Goal: Information Seeking & Learning: Understand process/instructions

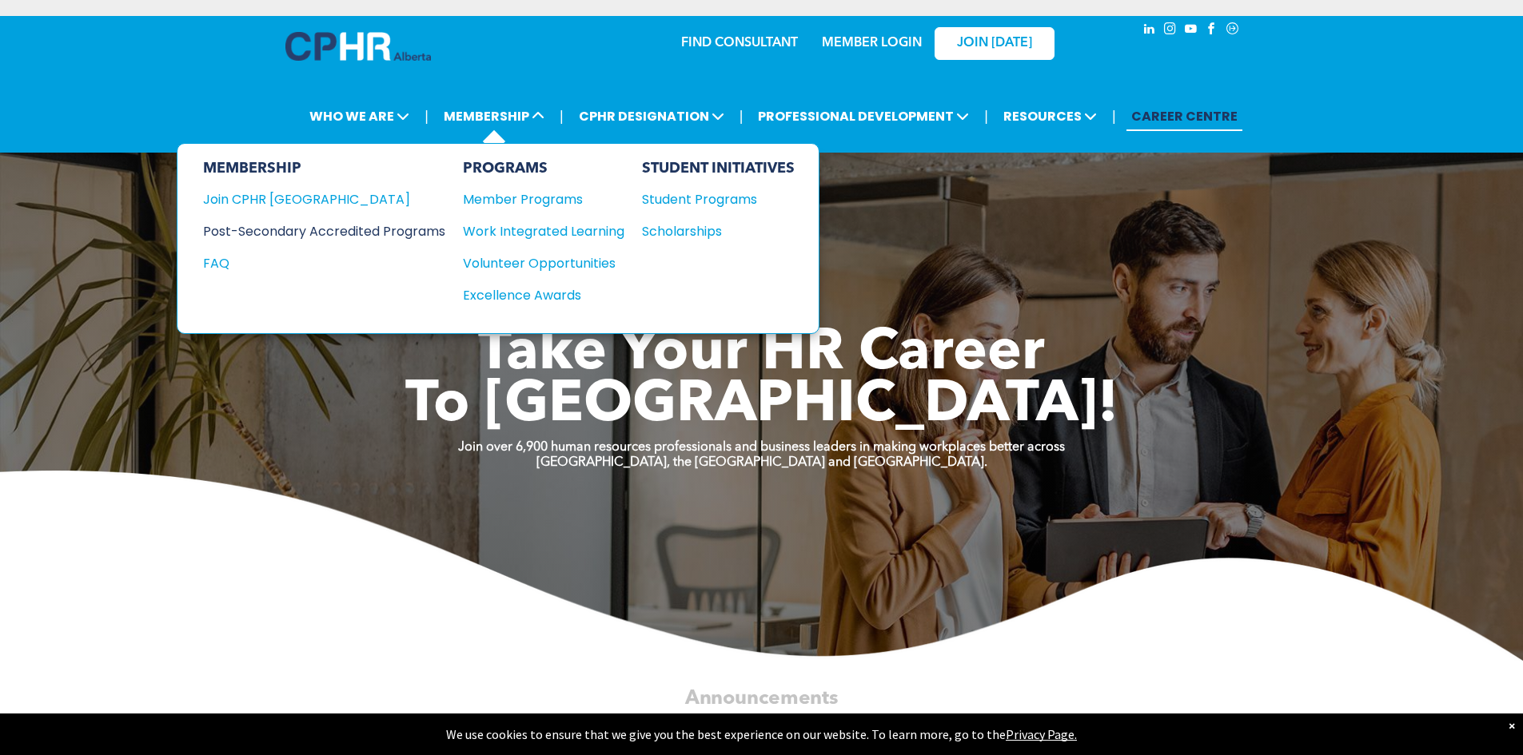
click at [304, 228] on div "Post-Secondary Accredited Programs" at bounding box center [312, 231] width 218 height 20
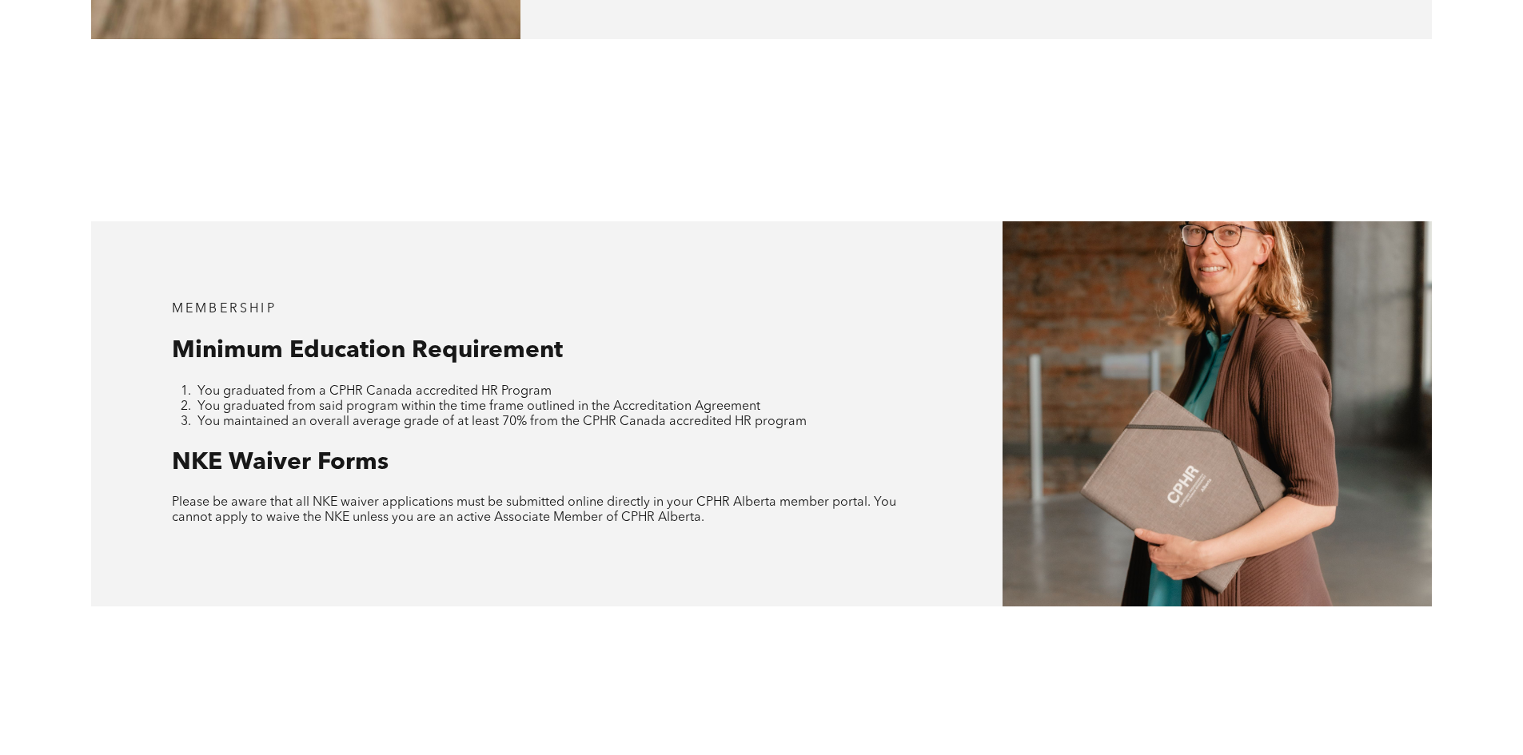
scroll to position [1519, 0]
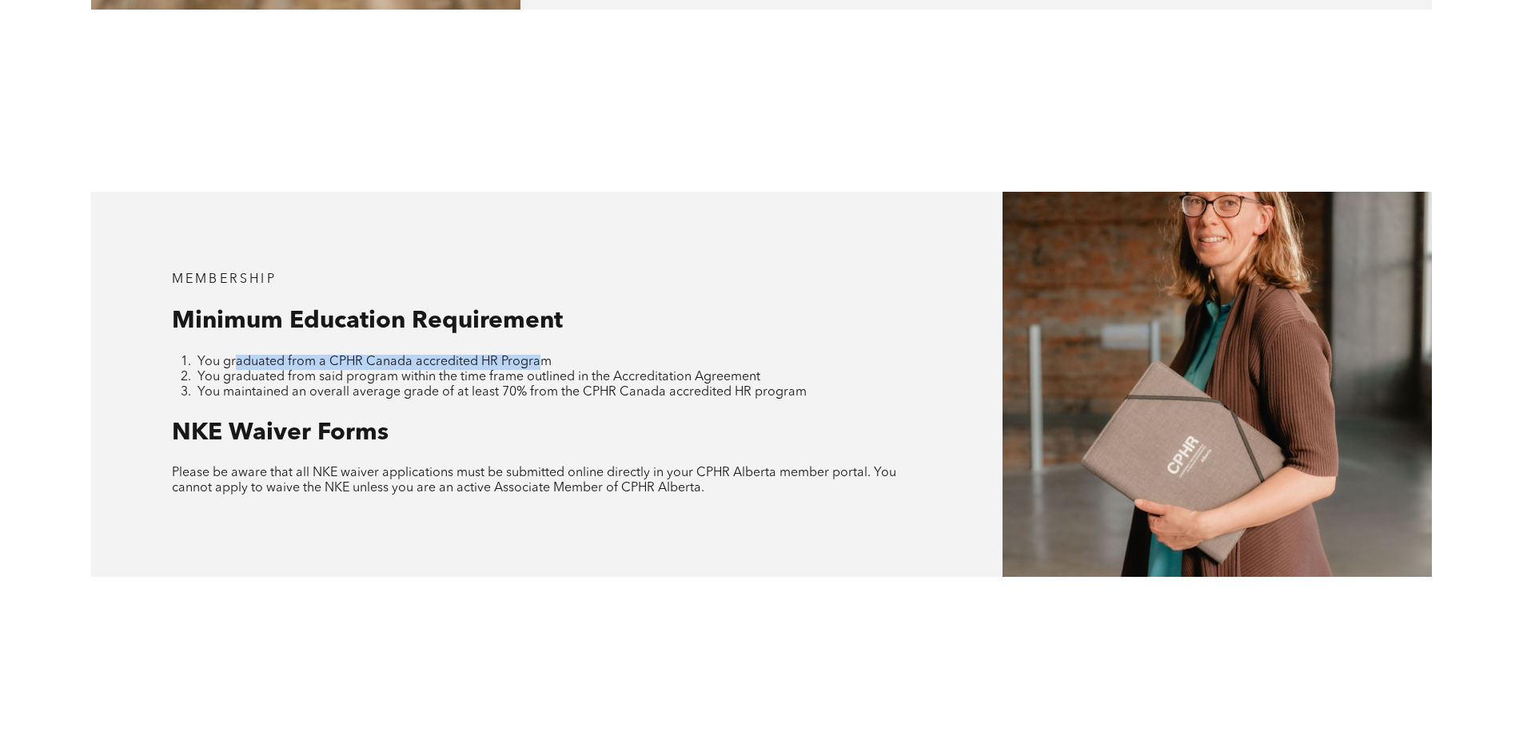
drag, startPoint x: 534, startPoint y: 315, endPoint x: 235, endPoint y: 321, distance: 299.0
click at [235, 356] on span "You graduated from a CPHR Canada accredited HR Program" at bounding box center [374, 362] width 354 height 13
drag, startPoint x: 622, startPoint y: 320, endPoint x: 392, endPoint y: 314, distance: 230.3
click at [392, 355] on li "You graduated from a CPHR Canada accredited HR Program" at bounding box center [559, 362] width 725 height 15
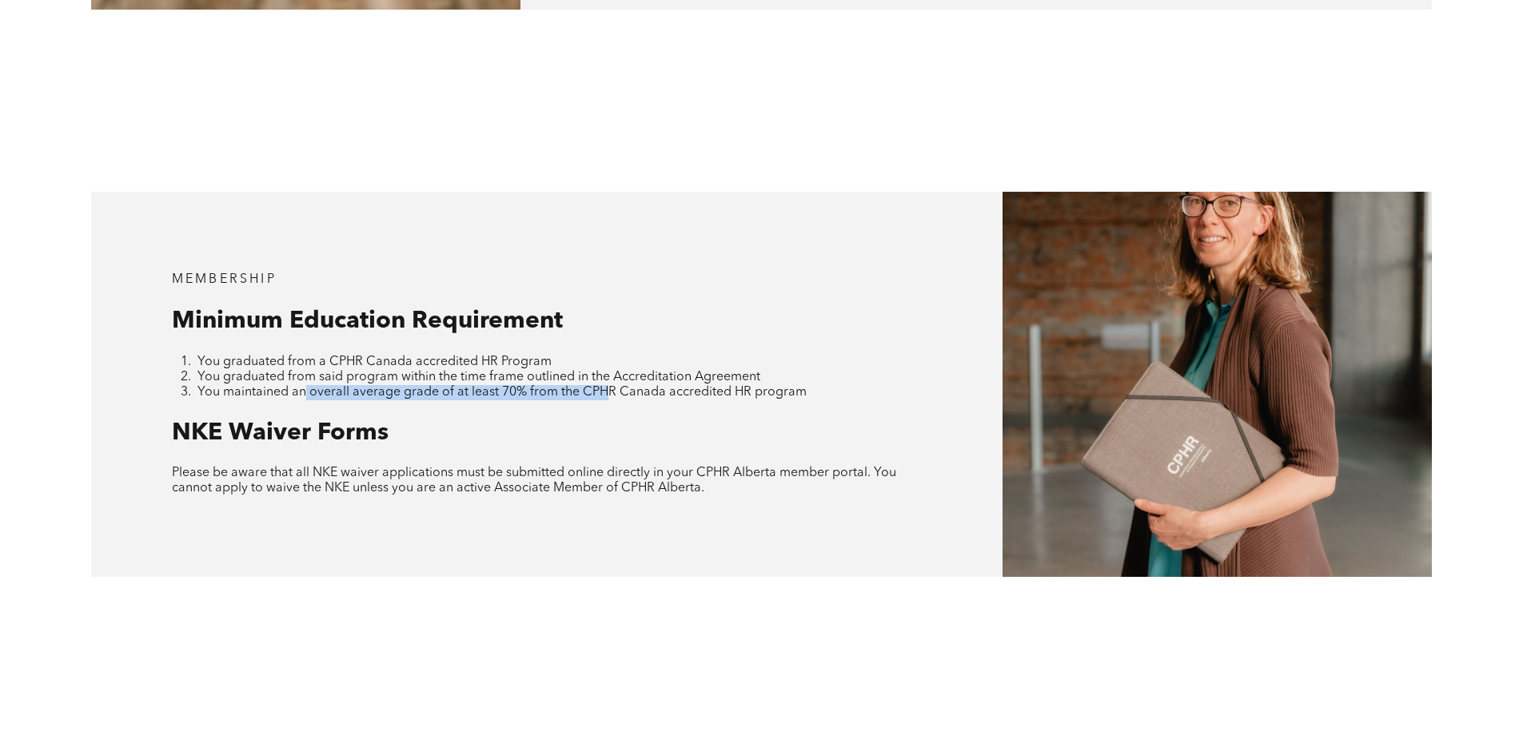
drag, startPoint x: 307, startPoint y: 345, endPoint x: 608, endPoint y: 362, distance: 301.9
click at [608, 362] on div "MEMBERSHIP Minimum Education Requirement You graduated from a CPHR Canada accre…" at bounding box center [546, 384] width 911 height 385
click at [605, 420] on h2 "NKE Waiver Forms" at bounding box center [547, 434] width 751 height 28
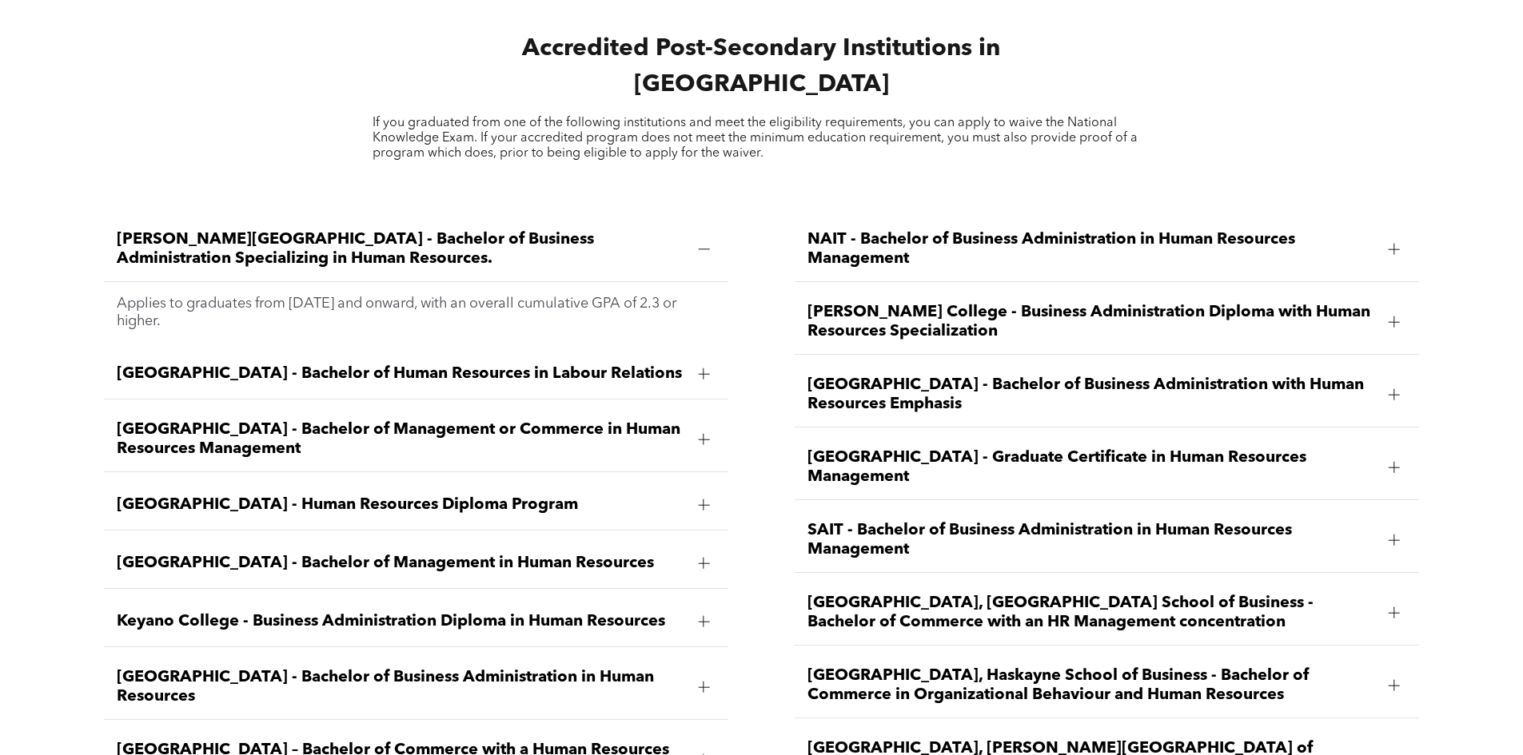
scroll to position [2318, 0]
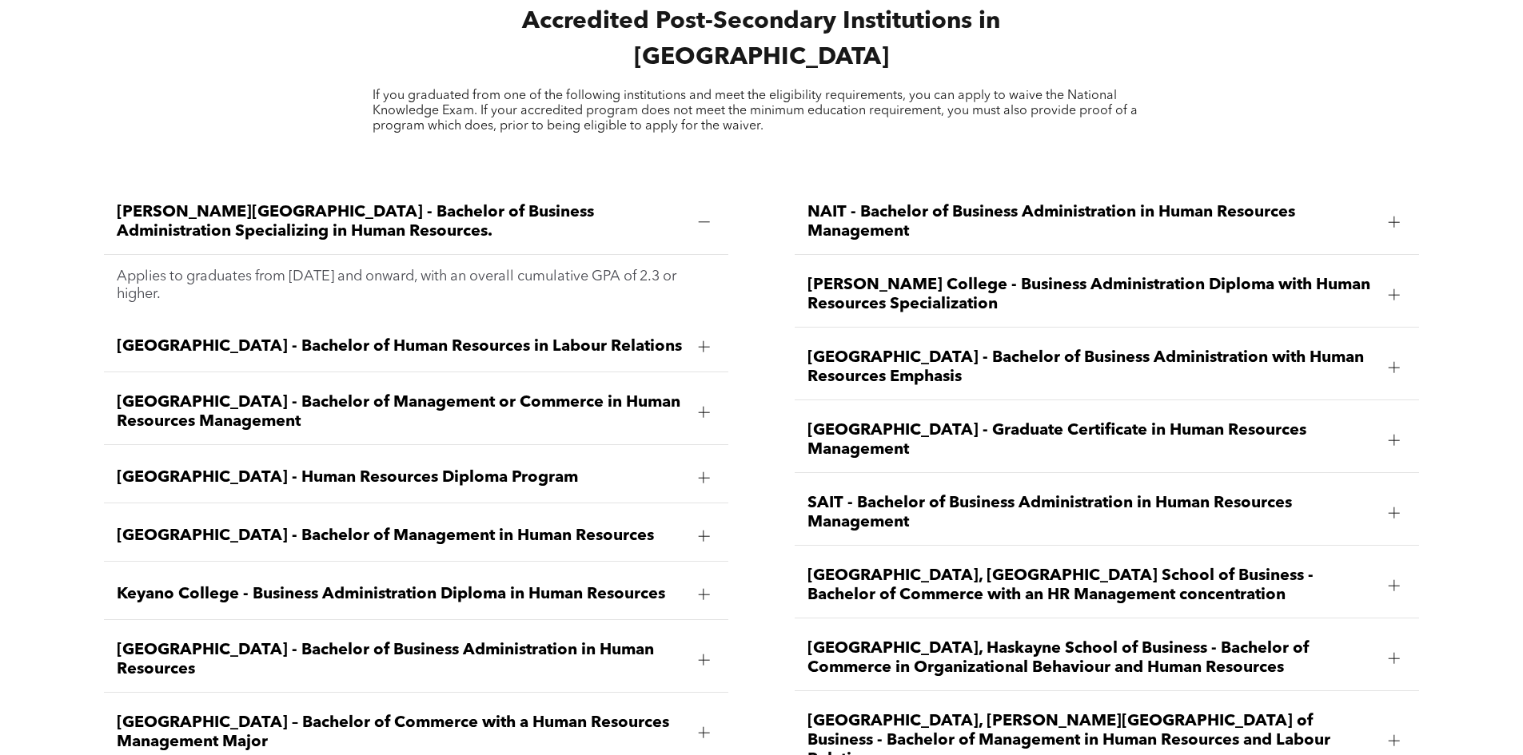
click at [478, 641] on span "Mount Royal University - Bachelor of Business Administration in Human Resources" at bounding box center [401, 660] width 568 height 38
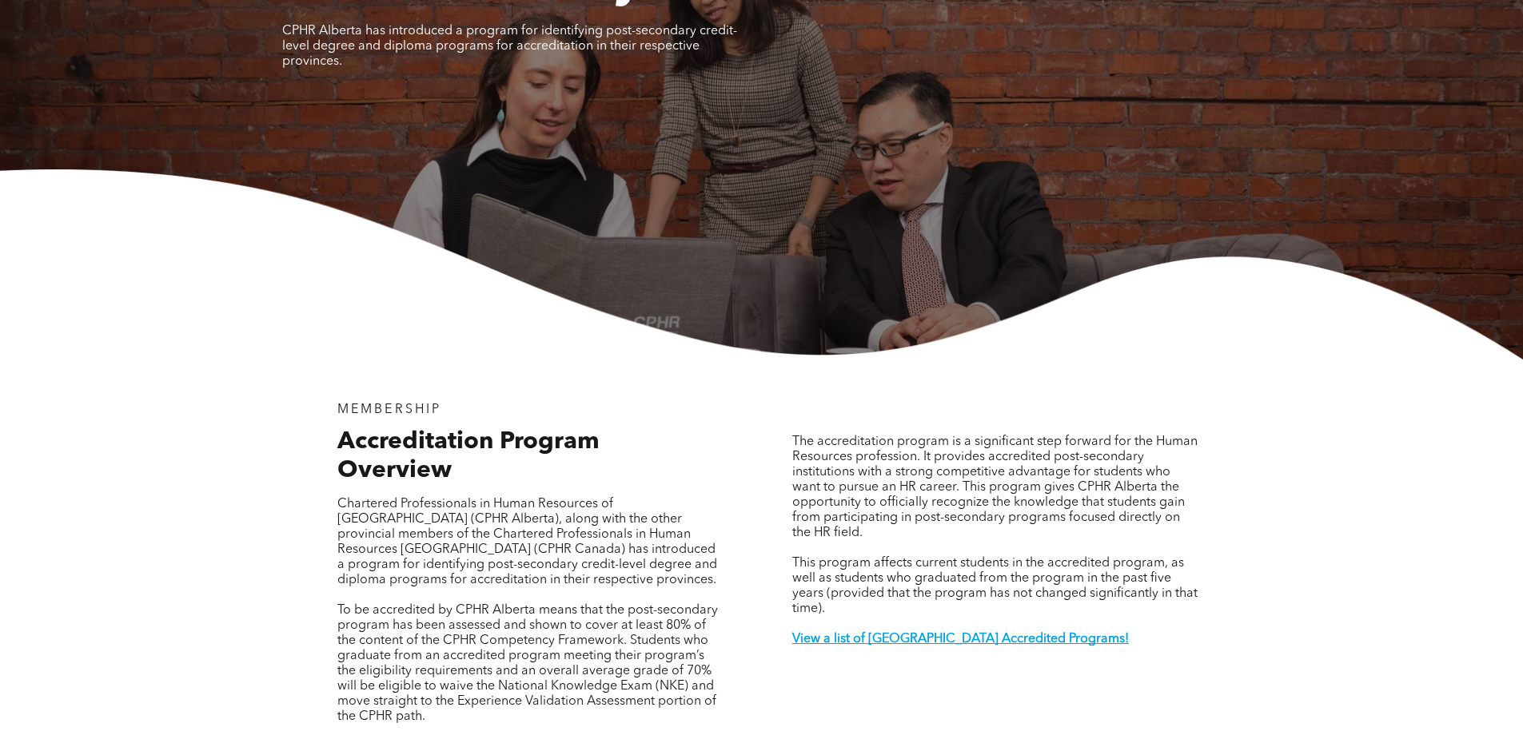
scroll to position [0, 0]
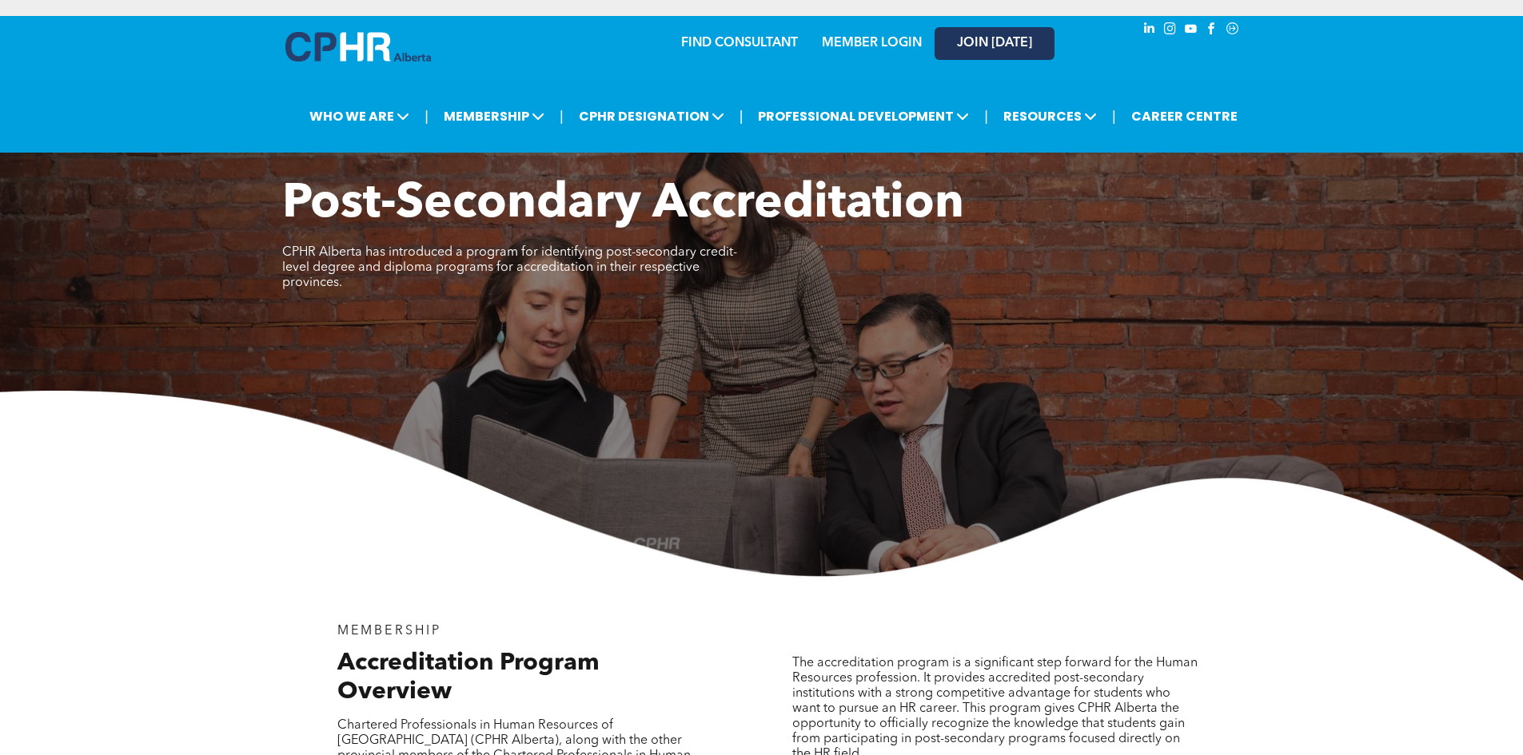
click at [1007, 58] on link "JOIN [DATE]" at bounding box center [994, 43] width 120 height 33
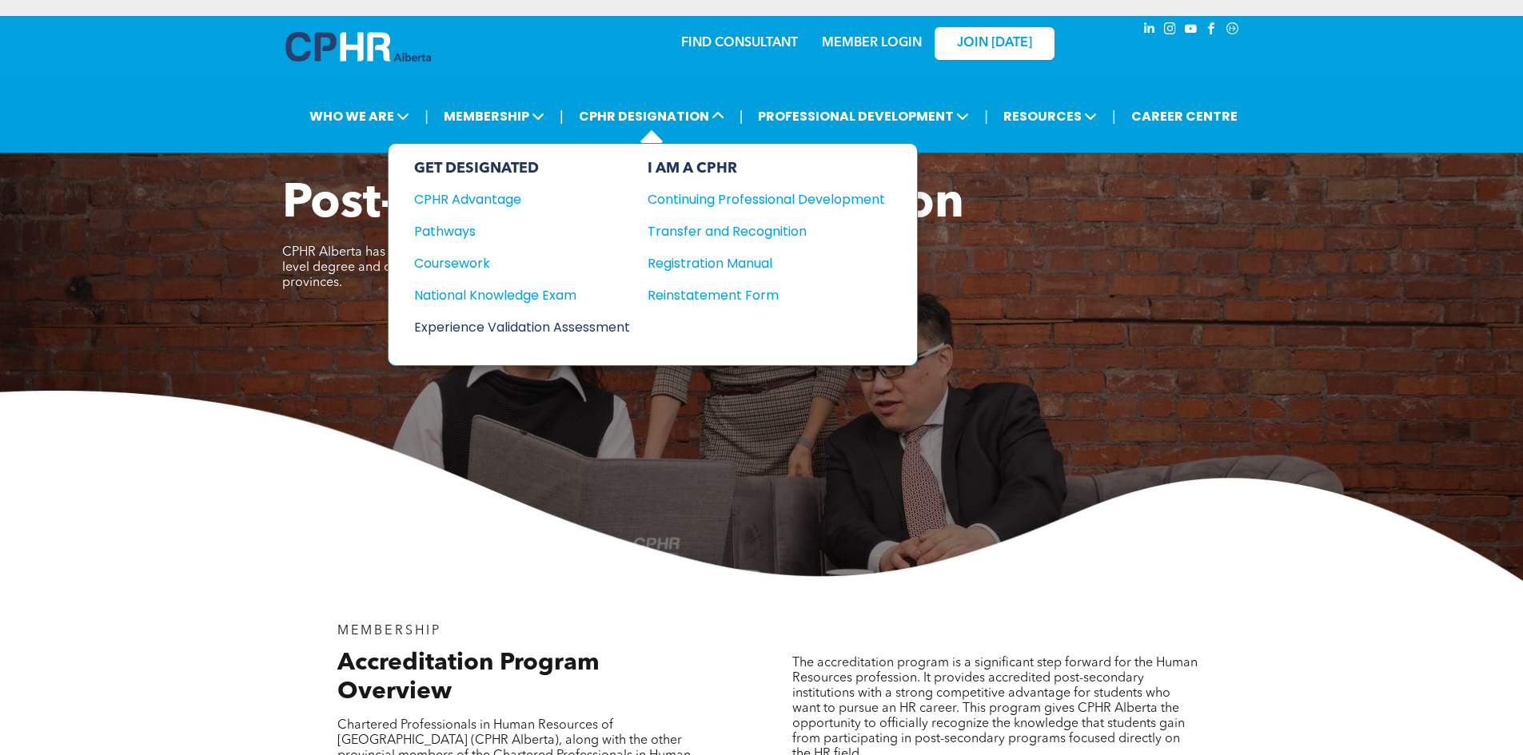
click at [600, 325] on div "Experience Validation Assessment" at bounding box center [511, 327] width 194 height 20
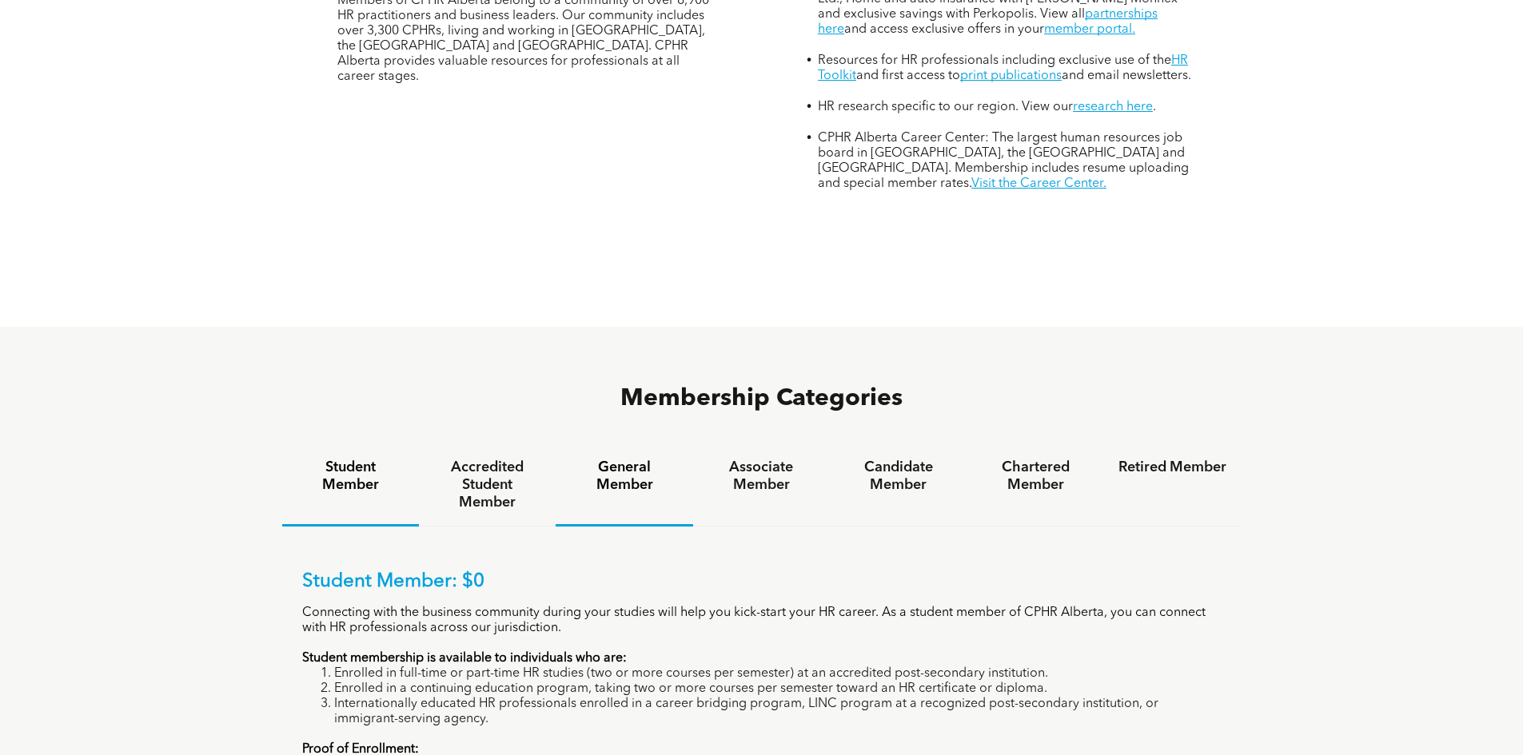
scroll to position [959, 0]
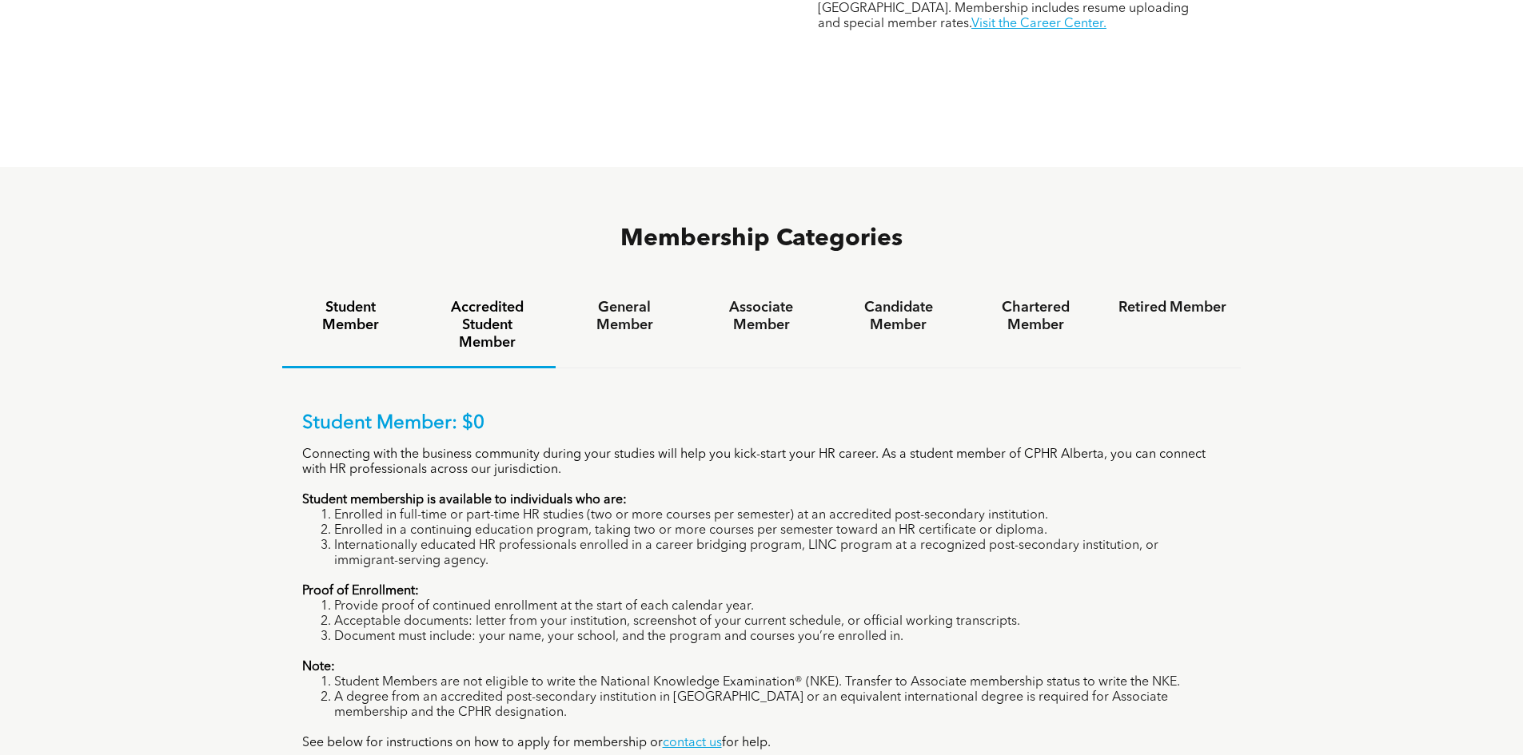
click at [480, 299] on h4 "Accredited Student Member" at bounding box center [487, 325] width 108 height 53
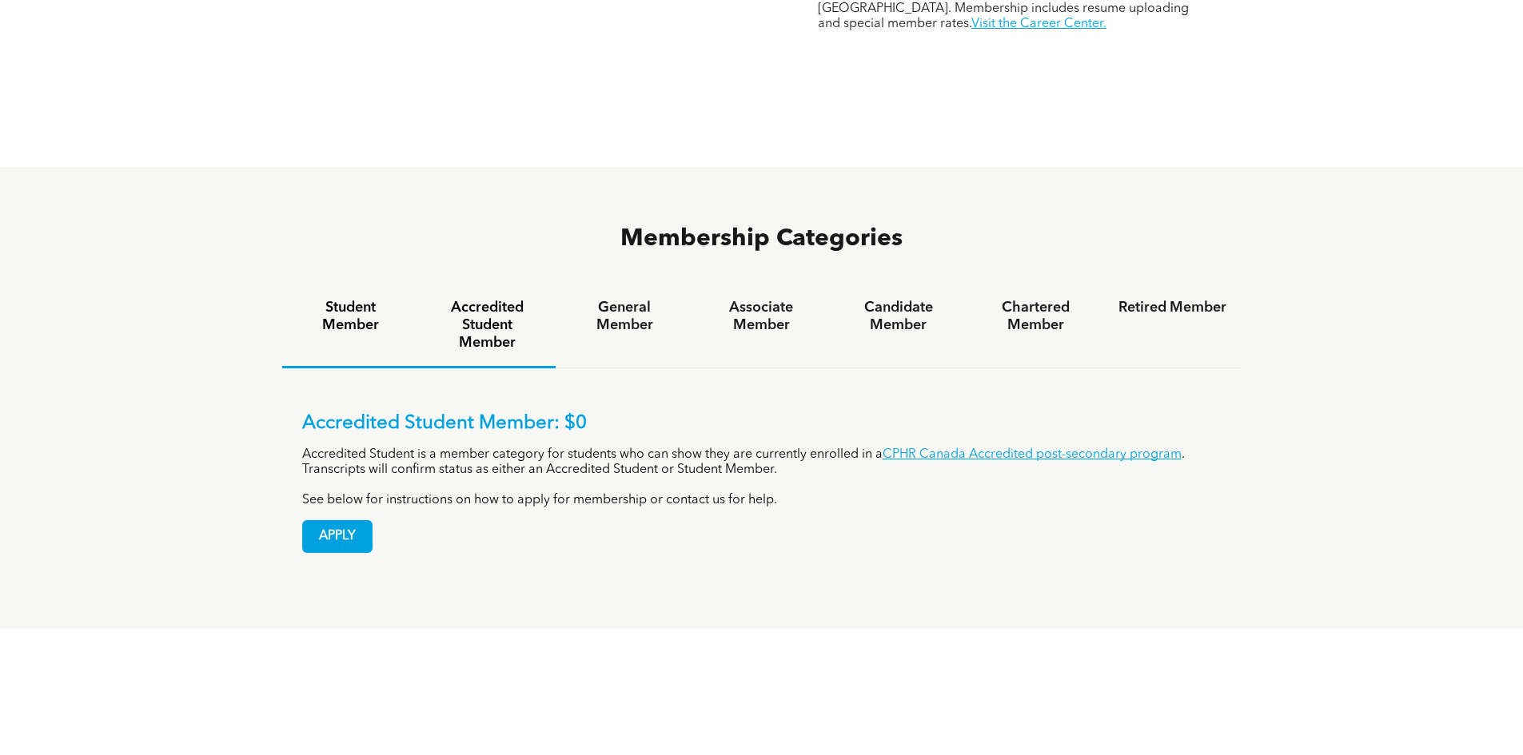
click at [349, 285] on div "Student Member" at bounding box center [350, 327] width 137 height 84
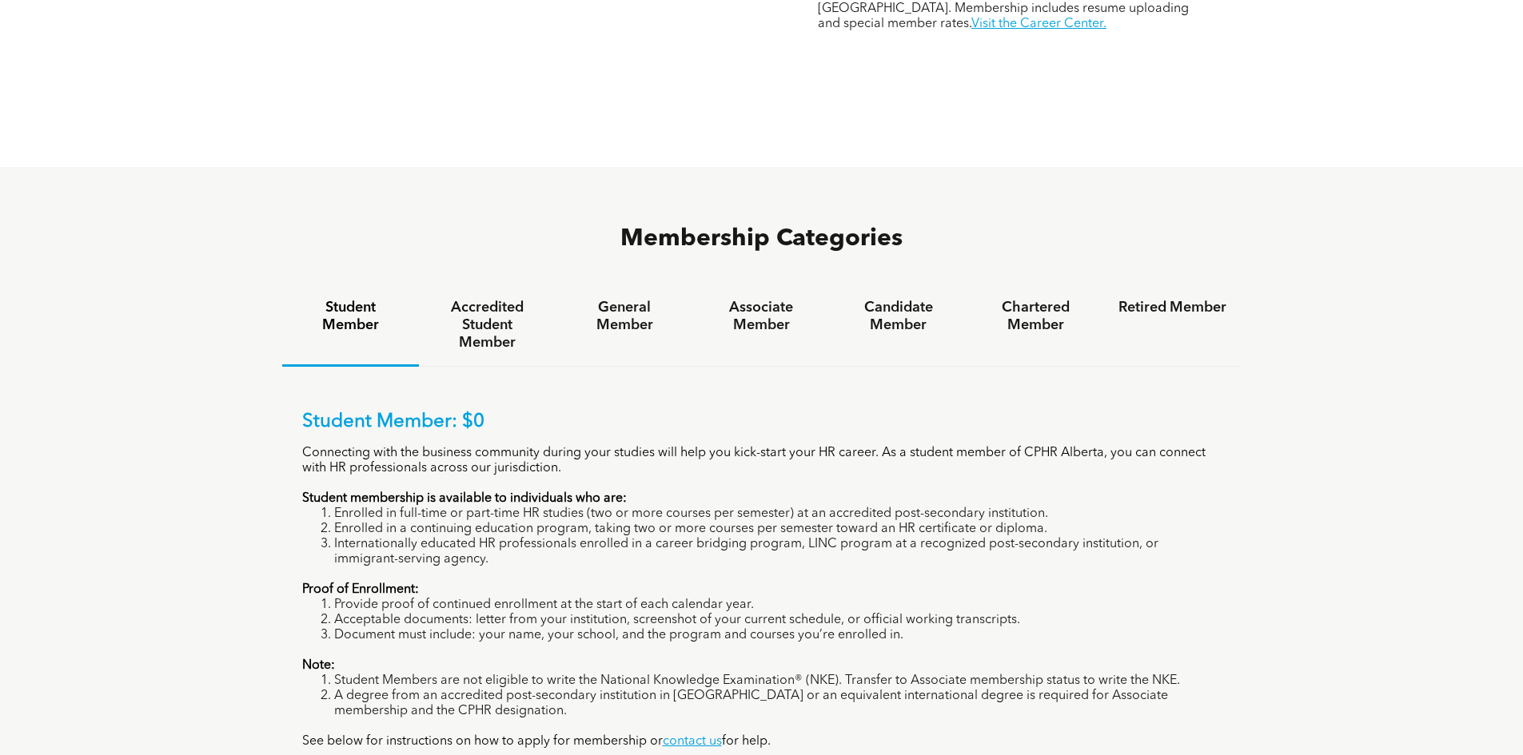
scroll to position [1039, 0]
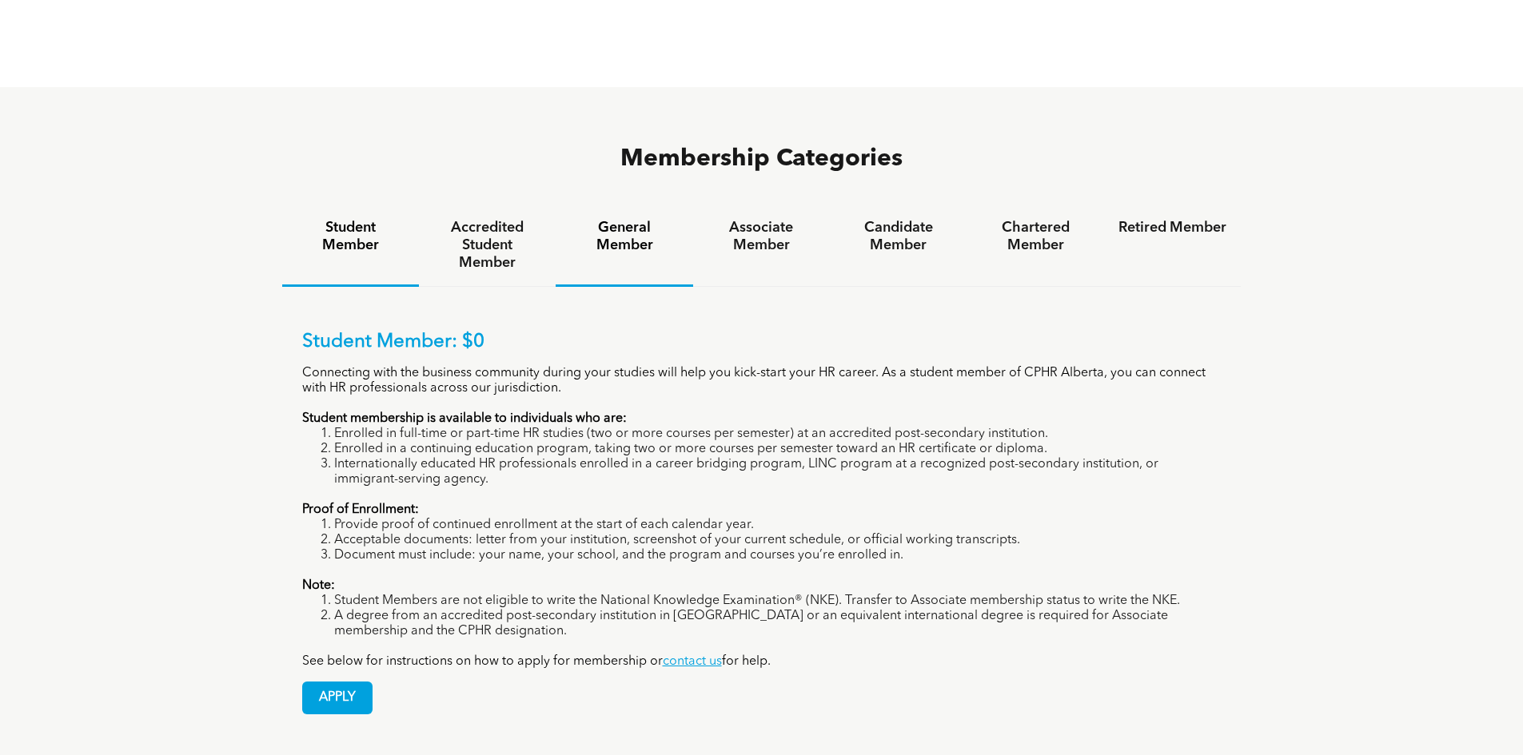
click at [617, 219] on h4 "General Member" at bounding box center [624, 236] width 108 height 35
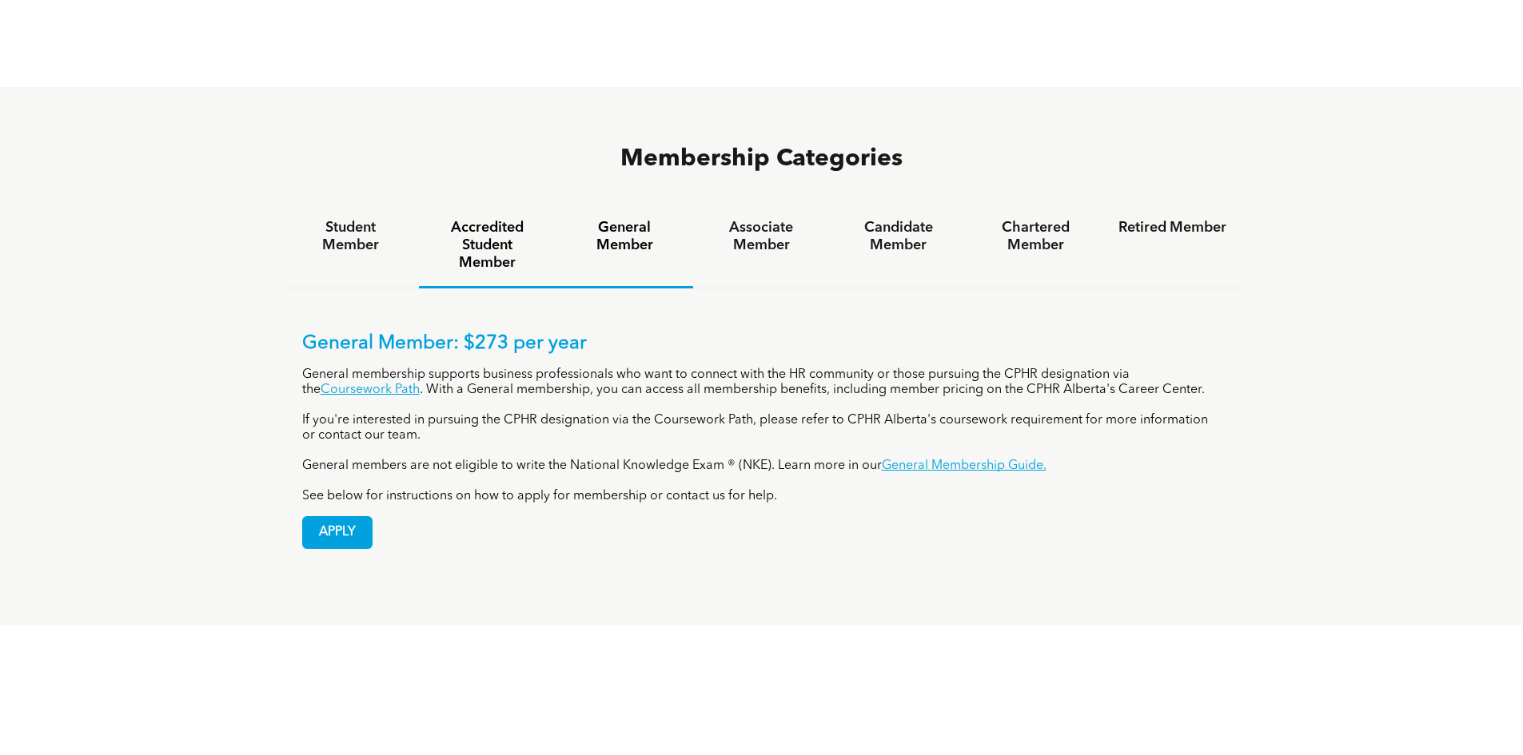
click at [516, 219] on h4 "Accredited Student Member" at bounding box center [487, 245] width 108 height 53
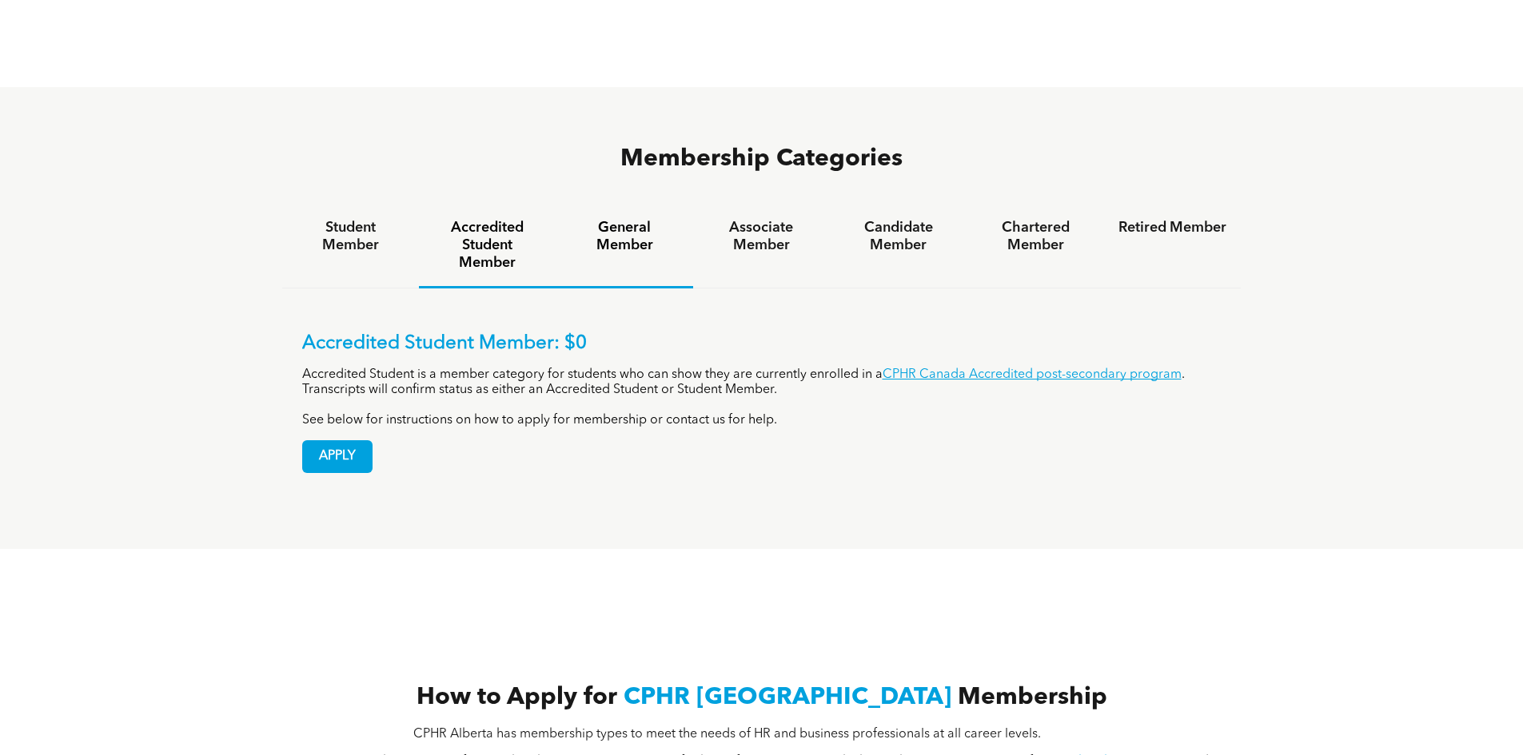
click at [596, 205] on div "General Member" at bounding box center [624, 247] width 137 height 84
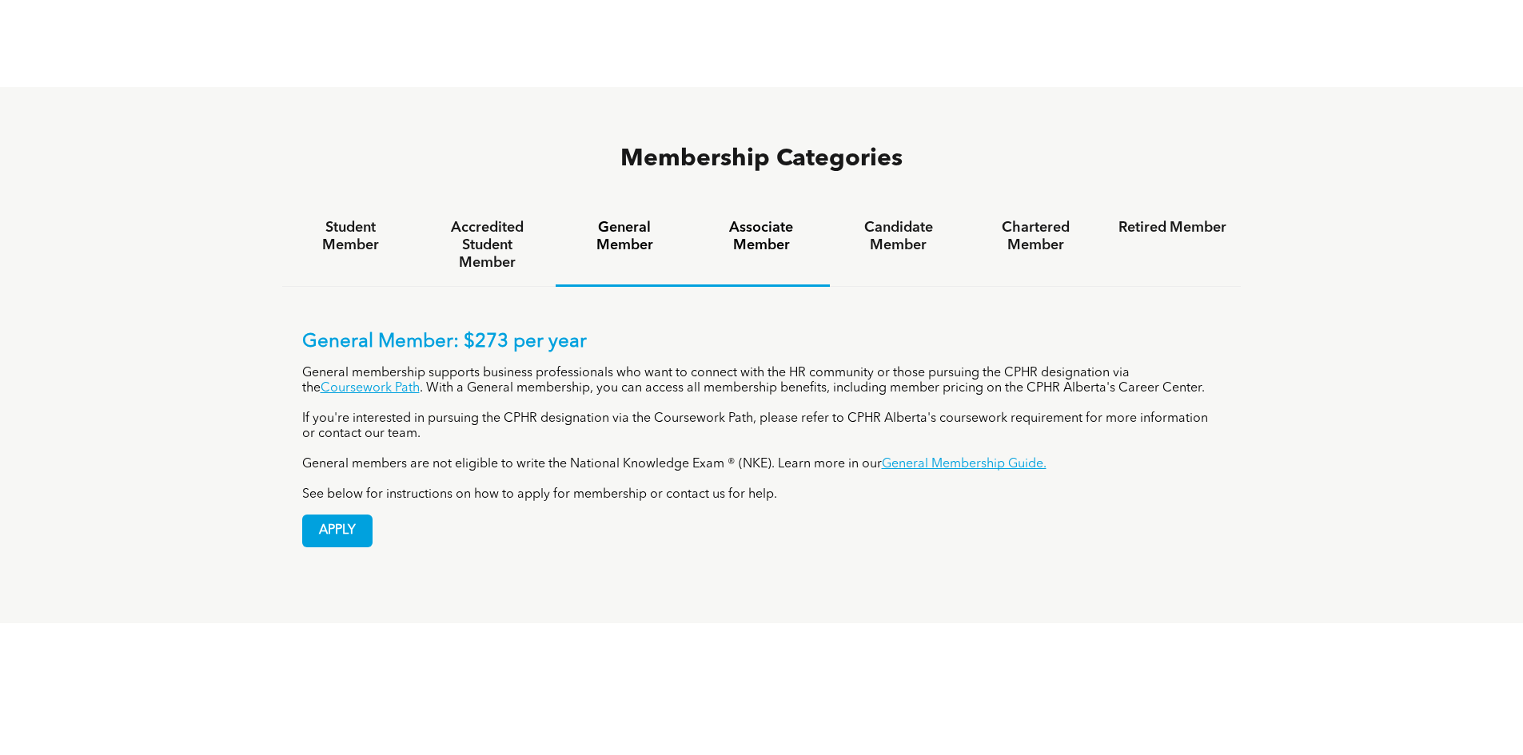
click at [739, 219] on h4 "Associate Member" at bounding box center [761, 236] width 108 height 35
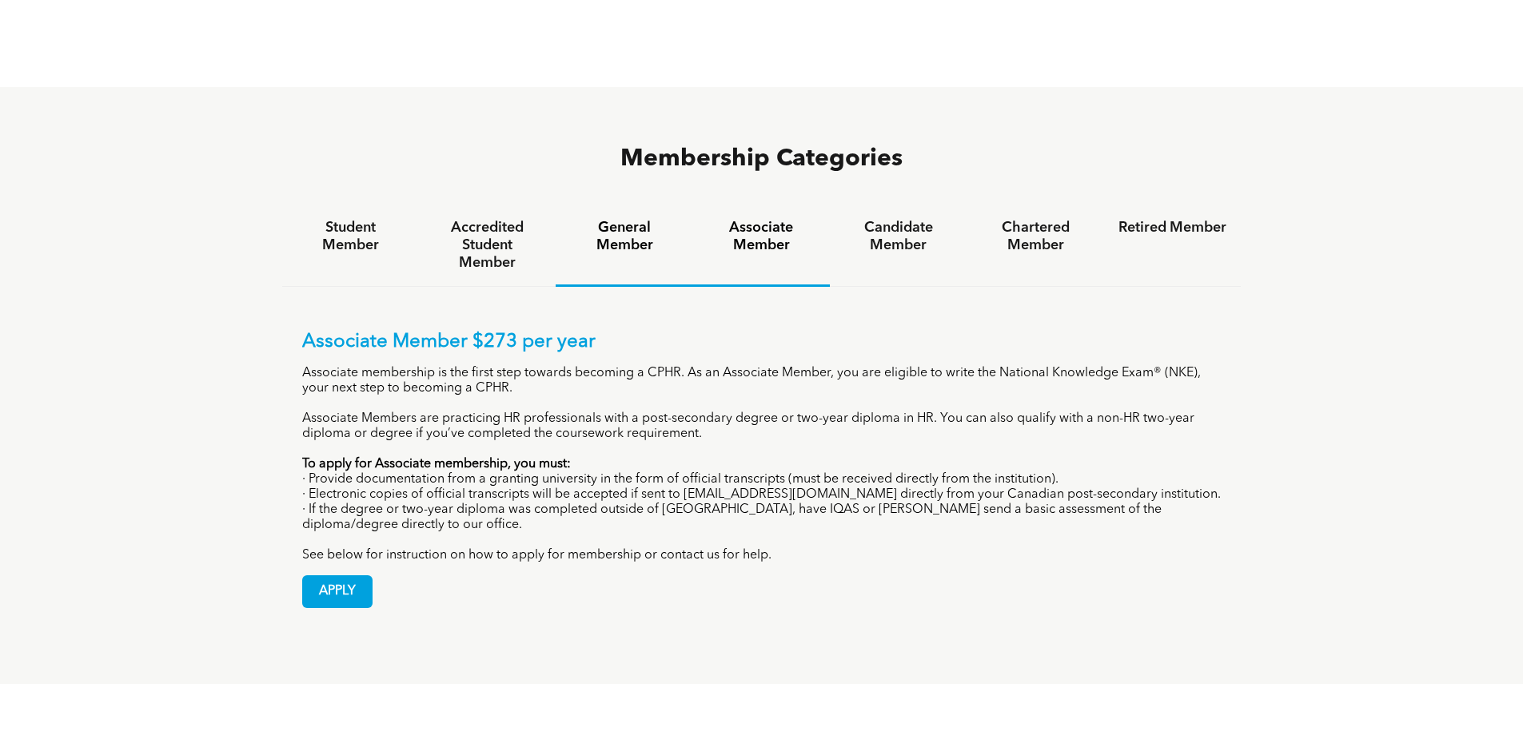
click at [630, 219] on h4 "General Member" at bounding box center [624, 236] width 108 height 35
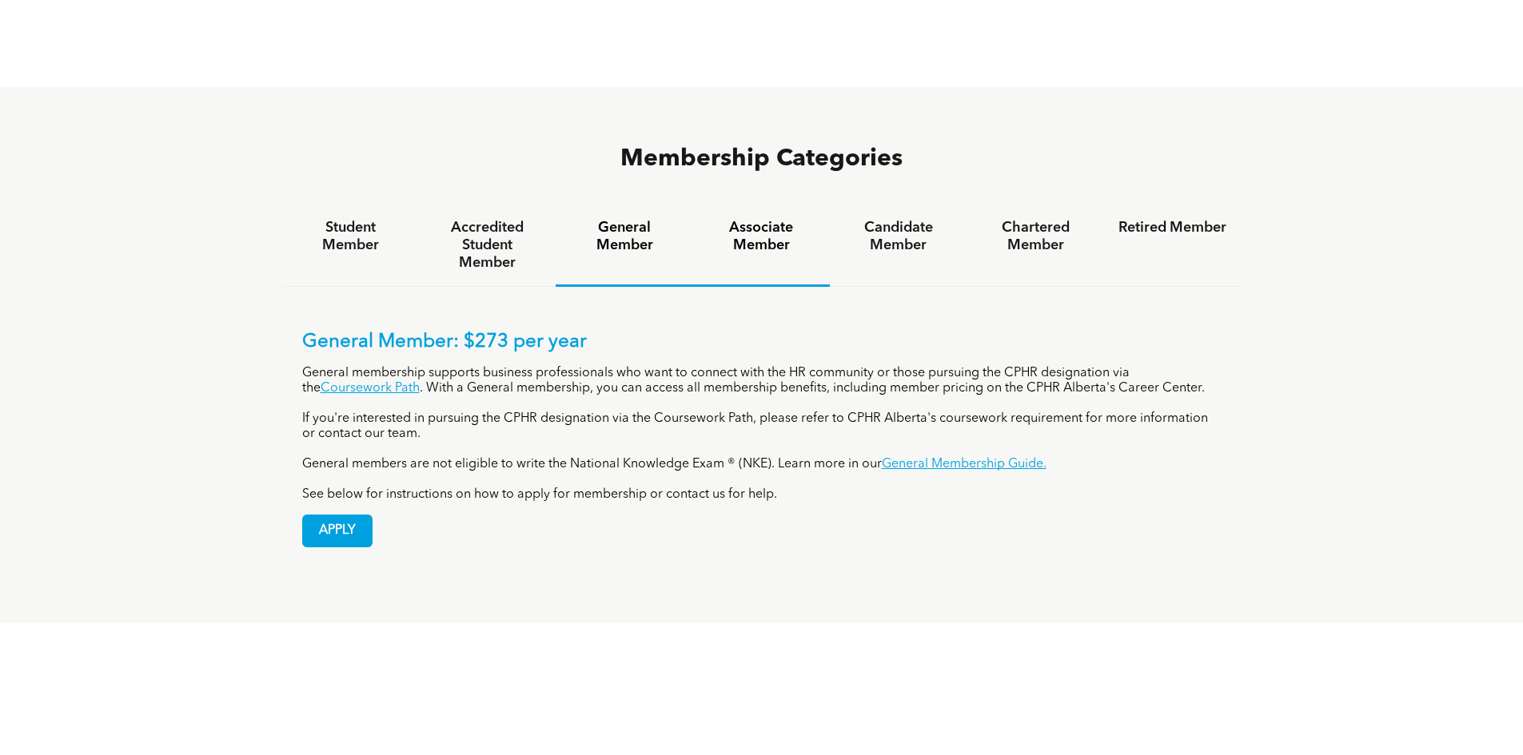
click at [772, 219] on h4 "Associate Member" at bounding box center [761, 236] width 108 height 35
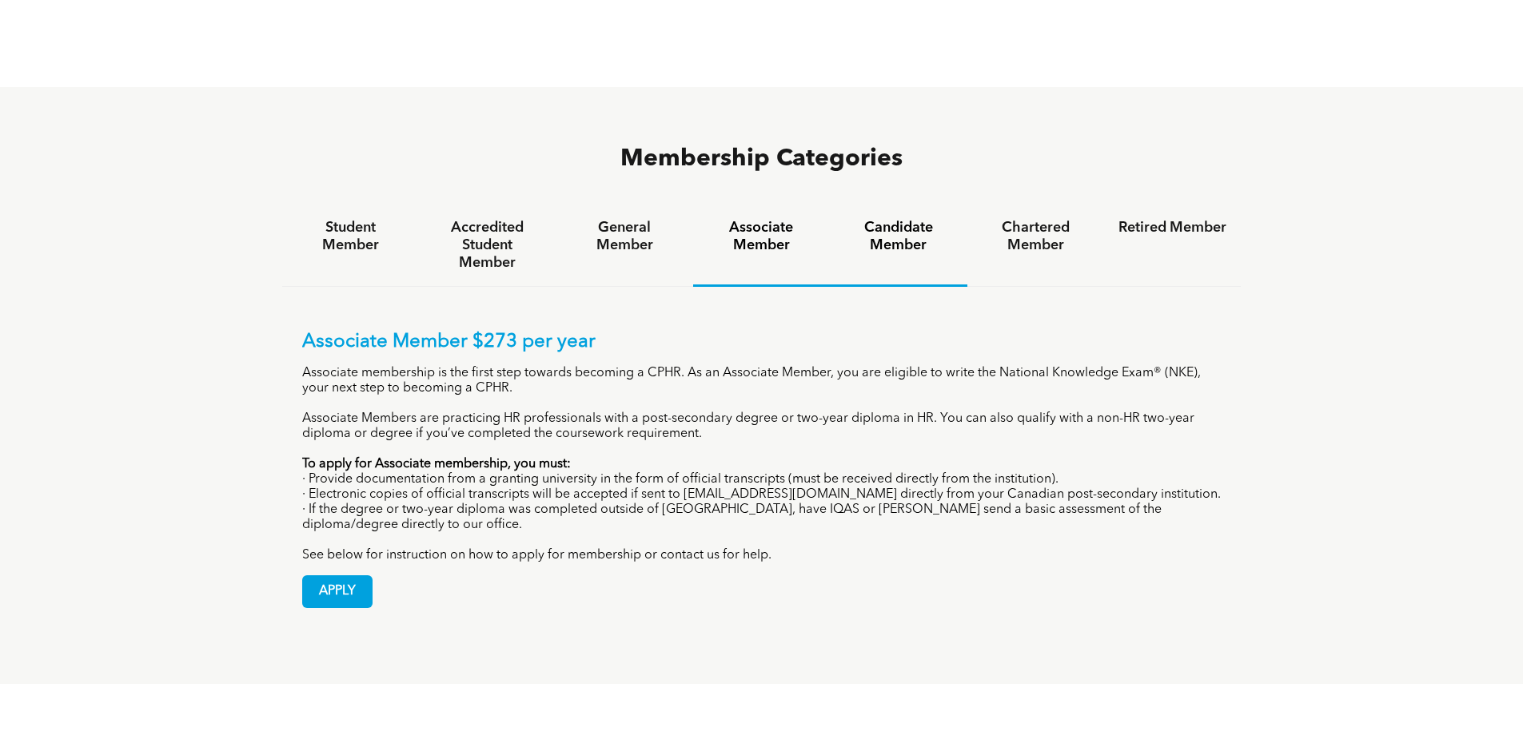
click at [895, 205] on div "Candidate Member" at bounding box center [898, 246] width 137 height 82
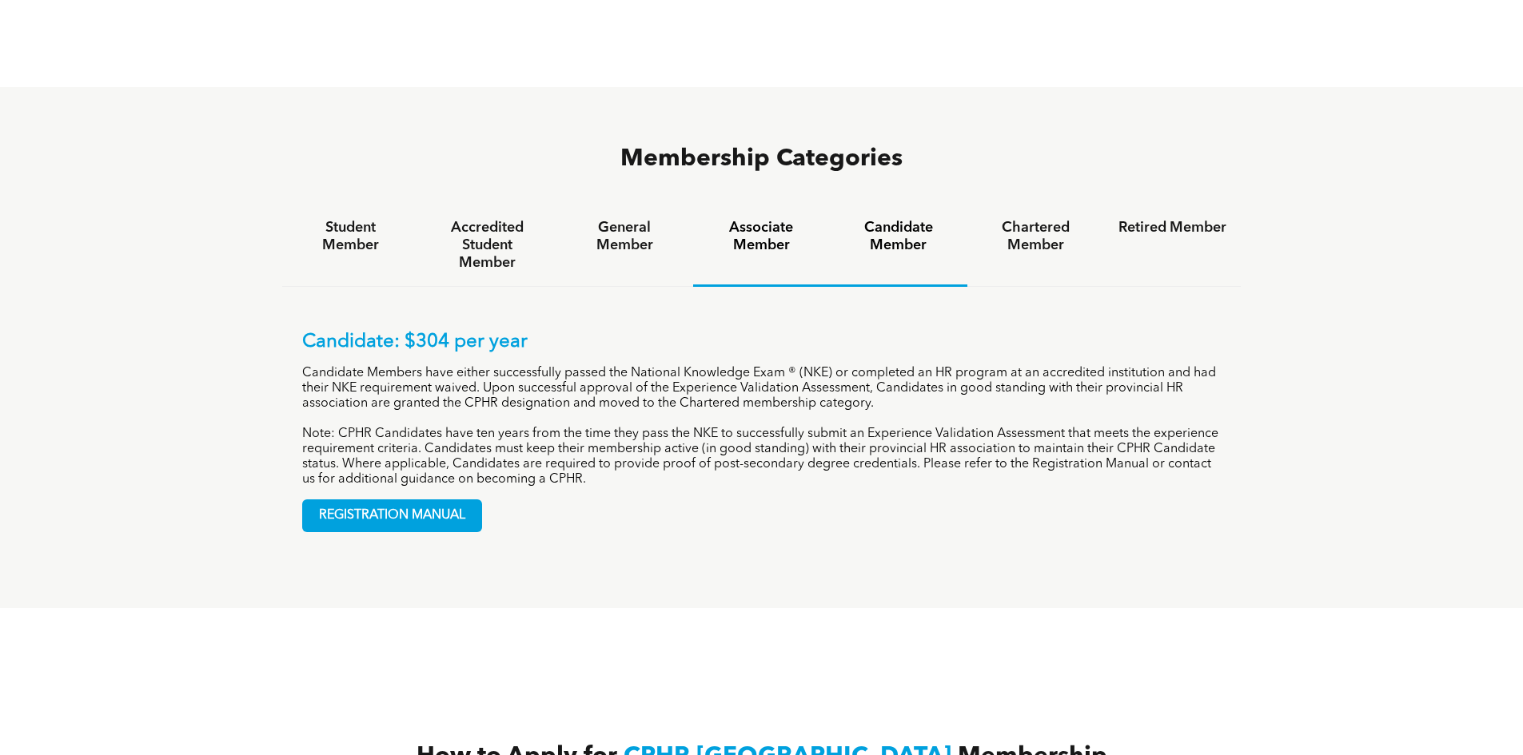
click at [783, 205] on div "Associate Member" at bounding box center [761, 246] width 137 height 82
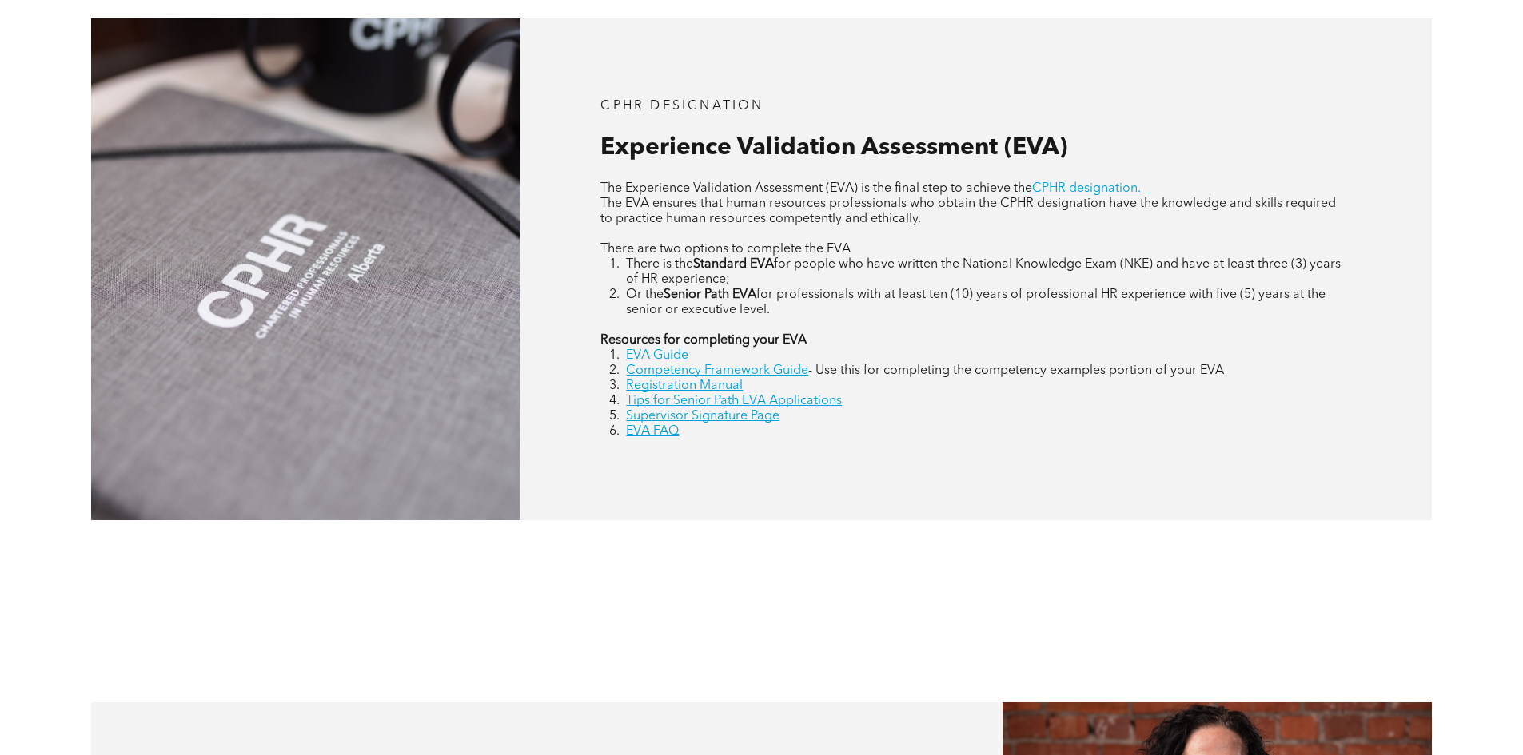
scroll to position [719, 0]
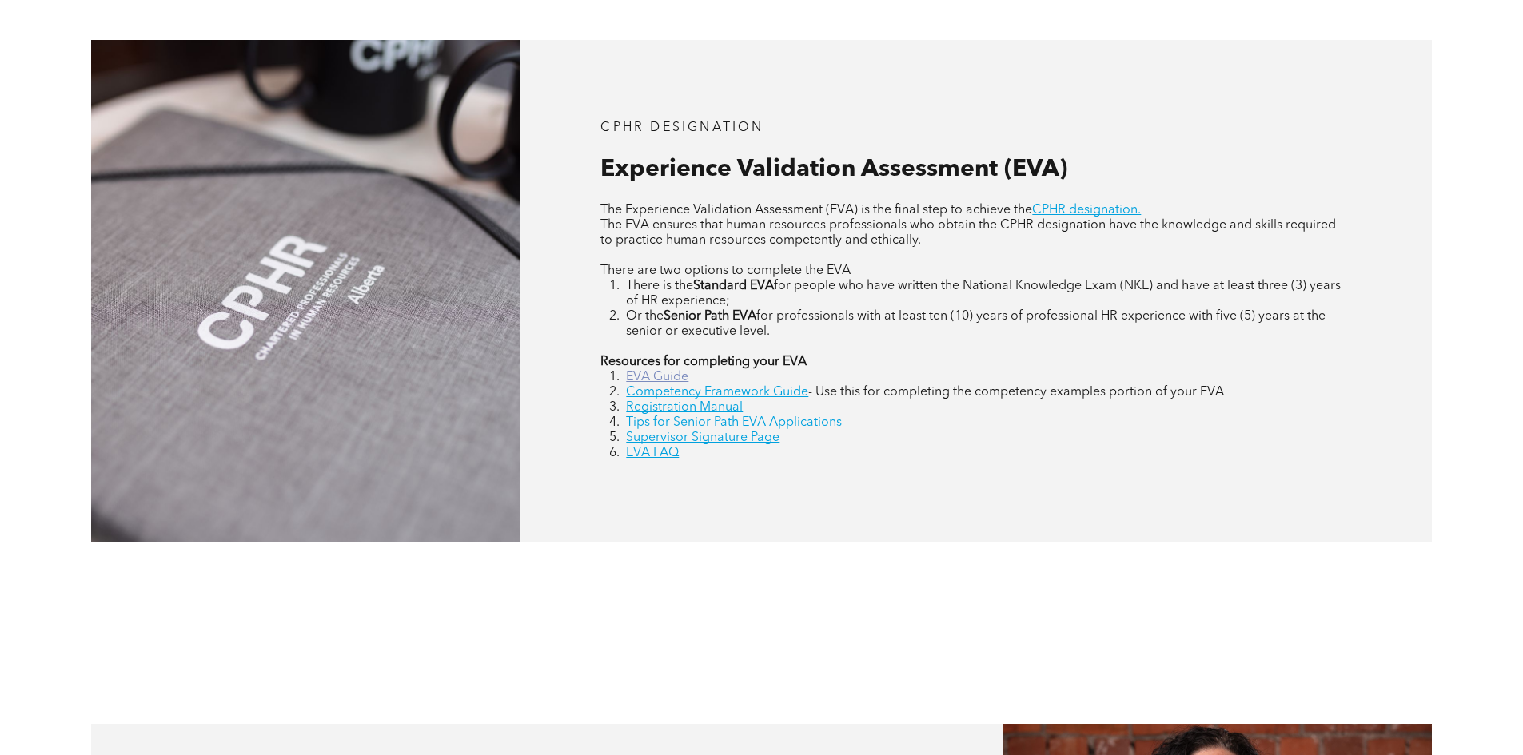
click at [665, 373] on link "EVA Guide" at bounding box center [657, 377] width 62 height 13
